Goal: Task Accomplishment & Management: Manage account settings

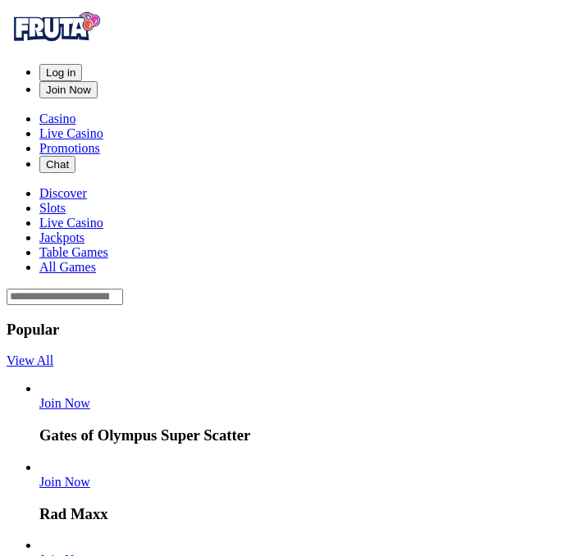
click at [82, 64] on button "Log in" at bounding box center [60, 72] width 43 height 17
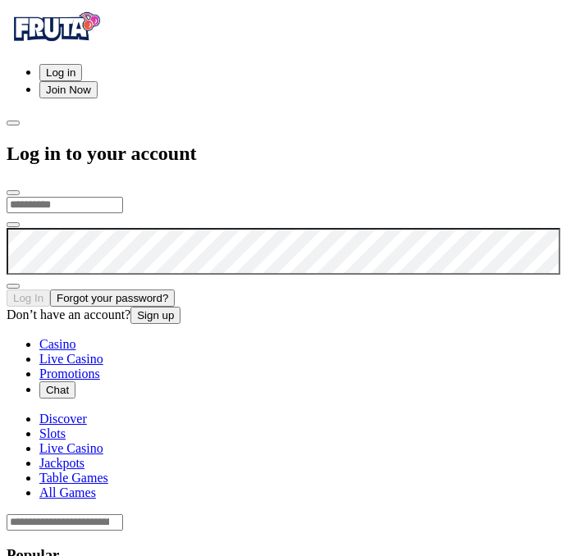
click at [123, 197] on input "email" at bounding box center [65, 205] width 116 height 16
type input "**********"
click at [7, 289] on button "Log In" at bounding box center [28, 297] width 43 height 17
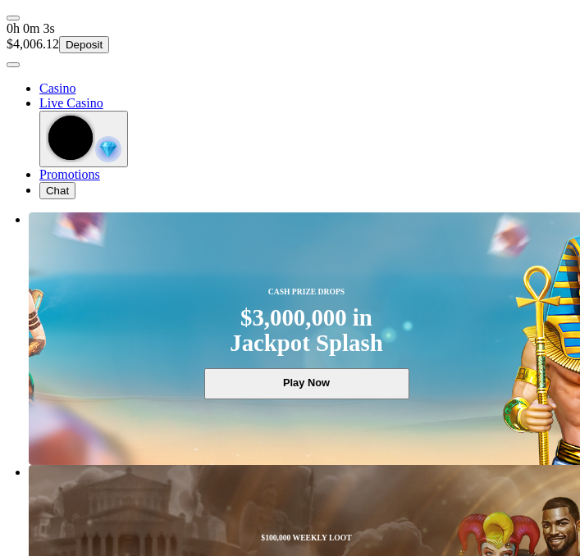
click at [13, 65] on span "user-circle icon" at bounding box center [13, 65] width 0 height 0
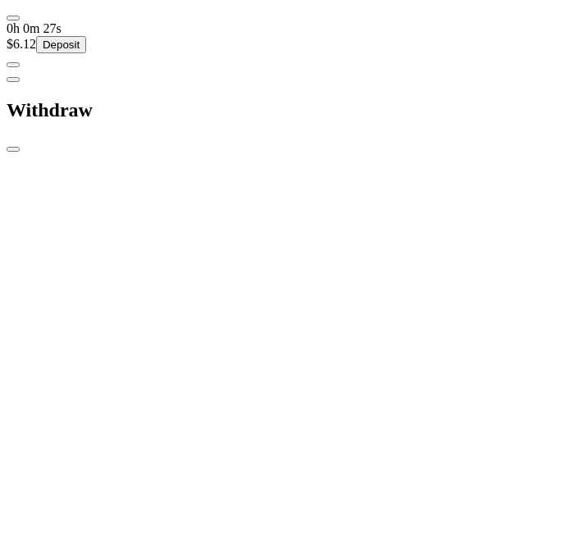
scroll to position [48, 0]
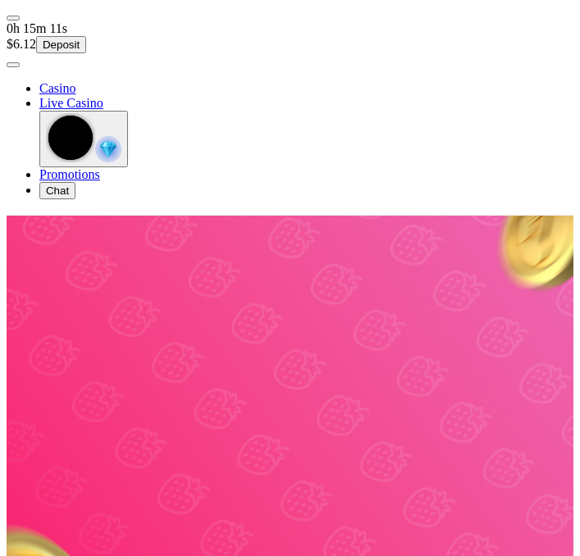
click at [13, 65] on span "user-circle icon" at bounding box center [13, 65] width 0 height 0
